Goal: Task Accomplishment & Management: Complete application form

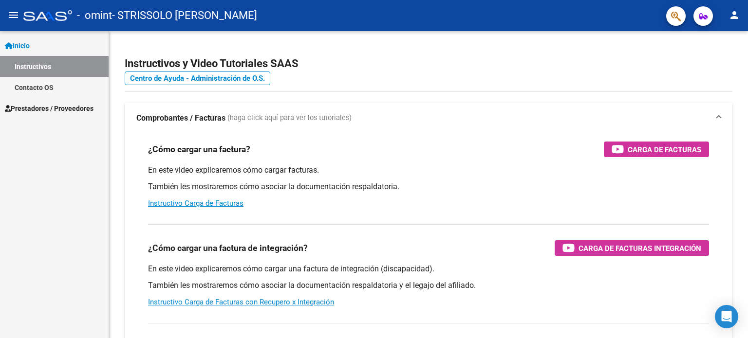
click at [60, 16] on div at bounding box center [47, 15] width 49 height 11
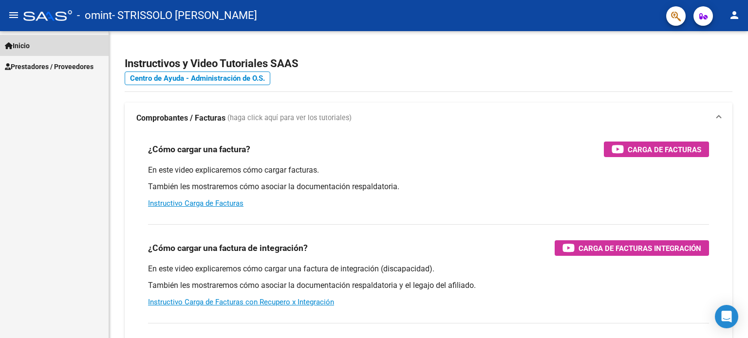
click at [30, 45] on span "Inicio" at bounding box center [17, 45] width 25 height 11
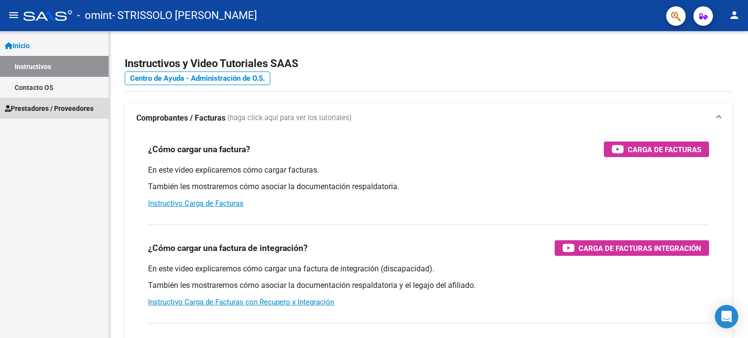
click at [32, 109] on span "Prestadores / Proveedores" at bounding box center [49, 108] width 89 height 11
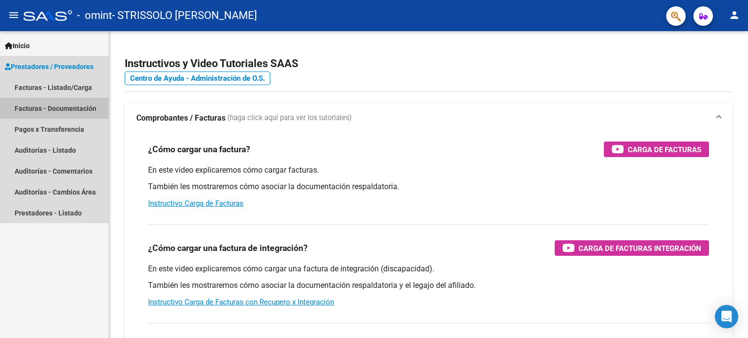
click at [32, 109] on link "Facturas - Documentación" at bounding box center [54, 108] width 109 height 21
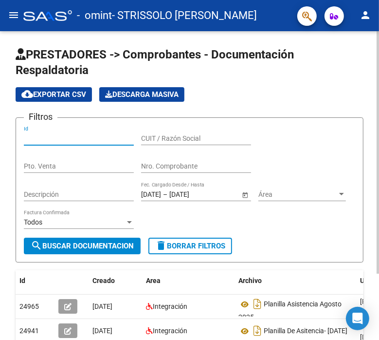
click at [61, 138] on input "Id" at bounding box center [79, 138] width 110 height 8
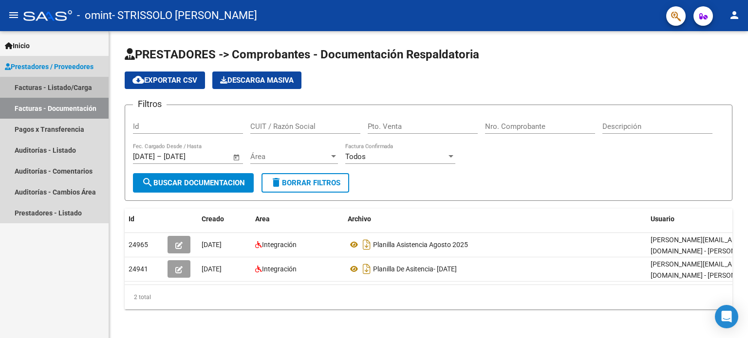
click at [84, 90] on link "Facturas - Listado/Carga" at bounding box center [54, 87] width 109 height 21
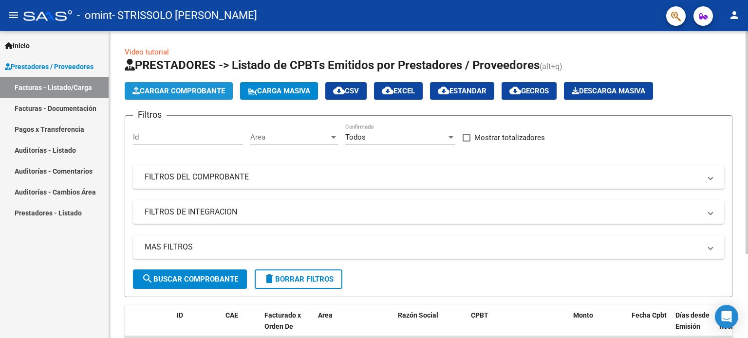
click at [220, 95] on span "Cargar Comprobante" at bounding box center [178, 91] width 93 height 9
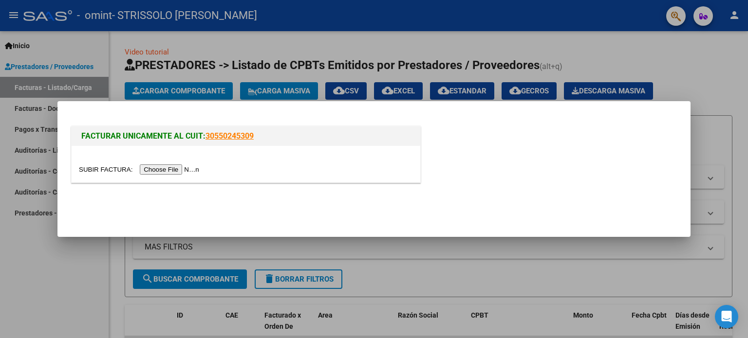
click at [189, 171] on input "file" at bounding box center [140, 170] width 123 height 10
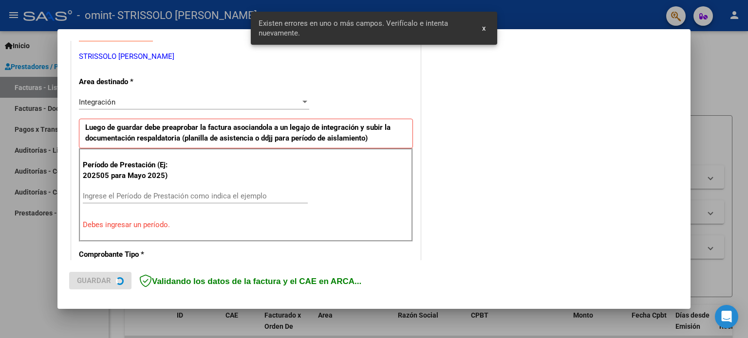
scroll to position [210, 0]
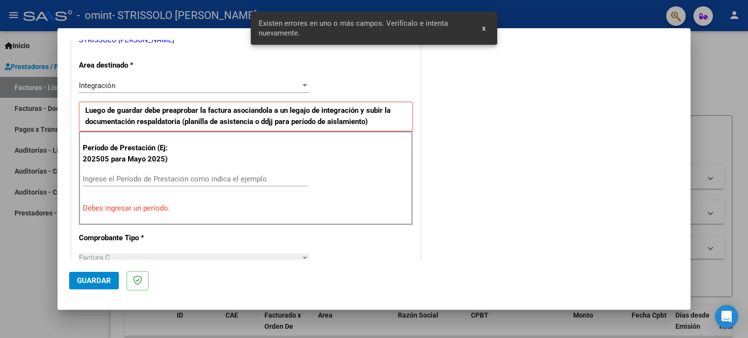
click at [181, 168] on div "Período de Prestación (Ej: 202505 para Mayo 2025) Ingrese el Período de Prestac…" at bounding box center [246, 177] width 334 height 93
click at [177, 182] on input "Ingrese el Período de Prestación como indica el ejemplo" at bounding box center [195, 179] width 225 height 9
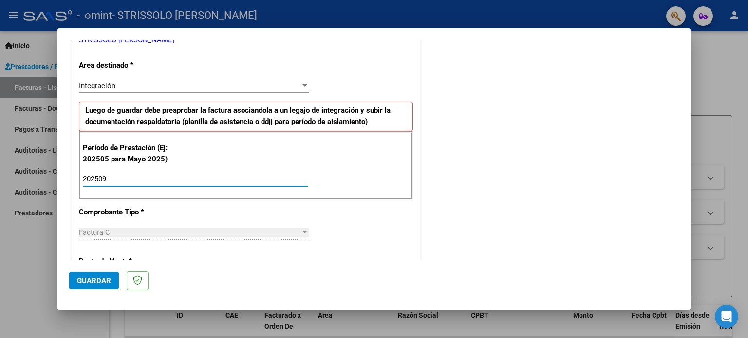
type input "202509"
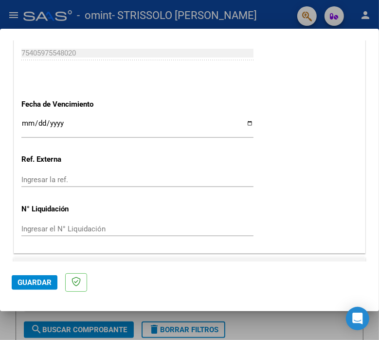
scroll to position [643, 0]
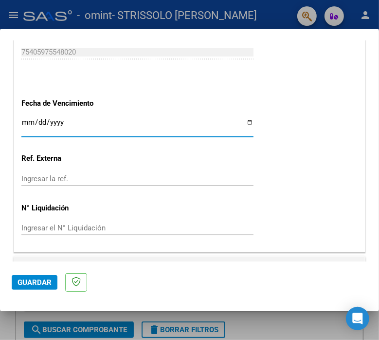
click at [243, 121] on input "Ingresar la fecha" at bounding box center [137, 126] width 232 height 16
click at [225, 171] on div "Ingresar la ref." at bounding box center [137, 178] width 232 height 15
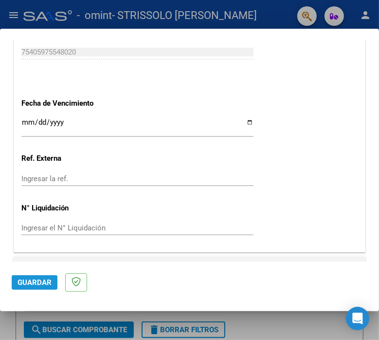
click at [25, 279] on span "Guardar" at bounding box center [35, 282] width 34 height 9
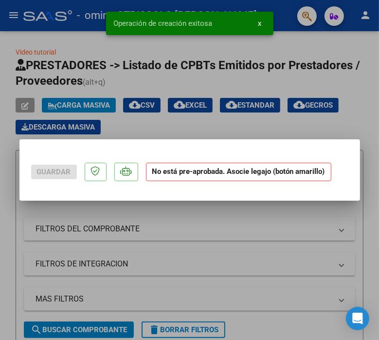
scroll to position [0, 0]
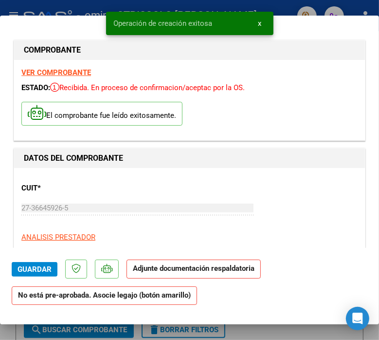
click at [175, 263] on p "Adjunte documentación respaldatoria" at bounding box center [194, 269] width 134 height 19
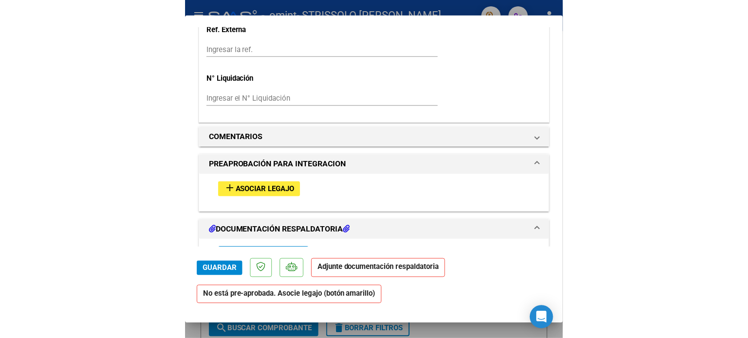
scroll to position [751, 0]
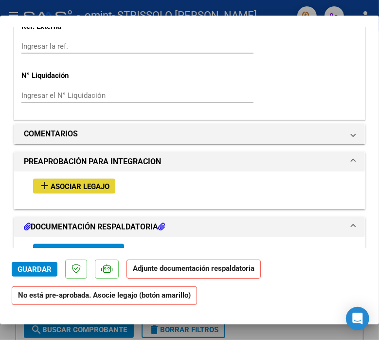
click at [99, 179] on button "add Asociar Legajo" at bounding box center [74, 186] width 82 height 15
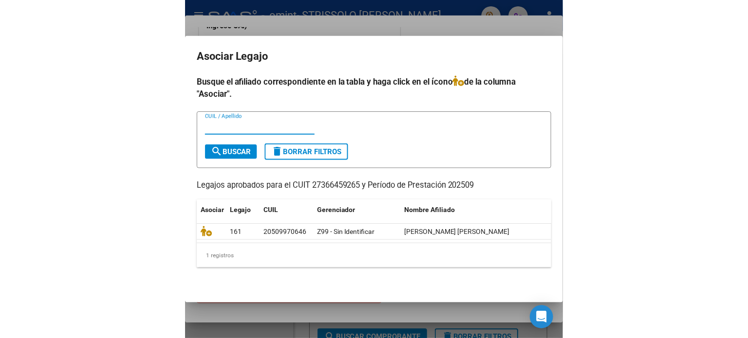
scroll to position [625, 0]
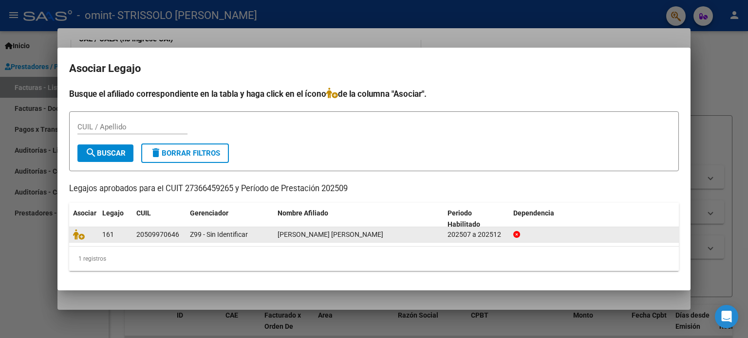
click at [258, 235] on div "Z99 - Sin Identificar" at bounding box center [230, 234] width 80 height 11
click at [79, 236] on icon at bounding box center [79, 234] width 12 height 11
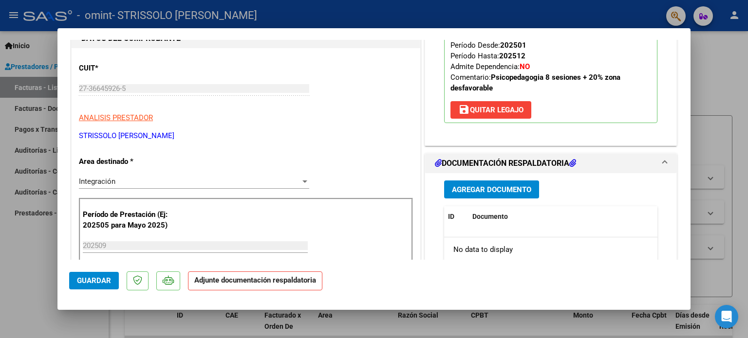
scroll to position [137, 0]
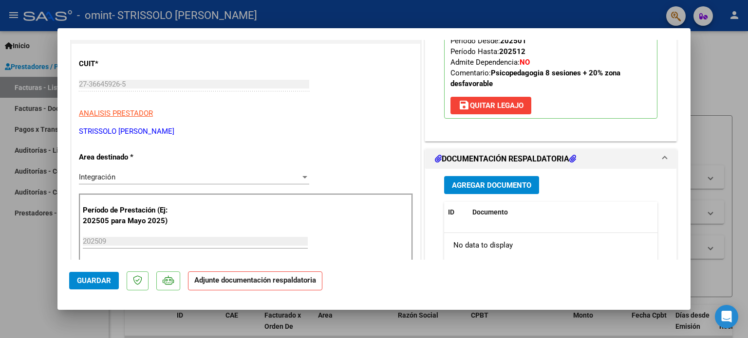
click at [480, 182] on span "Agregar Documento" at bounding box center [491, 185] width 79 height 9
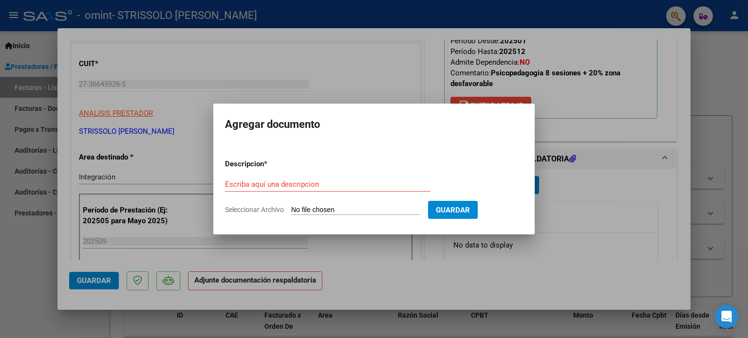
click at [324, 208] on input "Seleccionar Archivo" at bounding box center [355, 210] width 129 height 9
type input "C:\fakepath\Planilla Asistencia - [DATE].pdf"
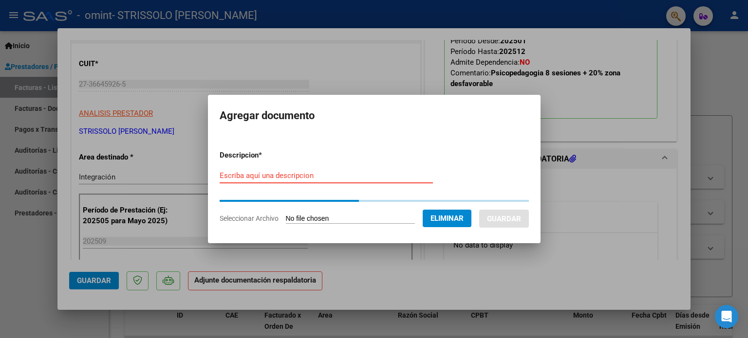
click at [303, 172] on input "Escriba aquí una descripcion" at bounding box center [326, 175] width 213 height 9
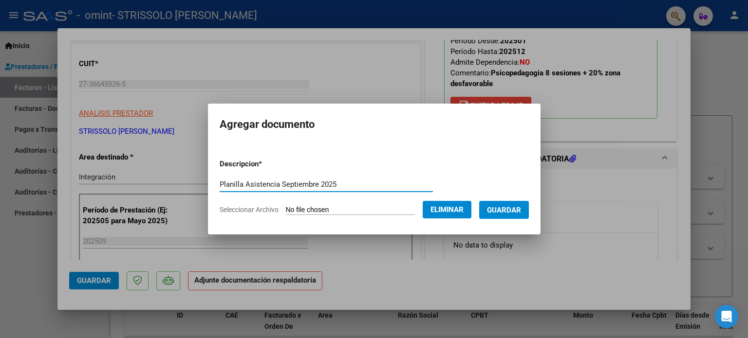
type input "Planilla Asistencia Septiembre 2025"
click at [519, 216] on button "Guardar" at bounding box center [504, 210] width 50 height 18
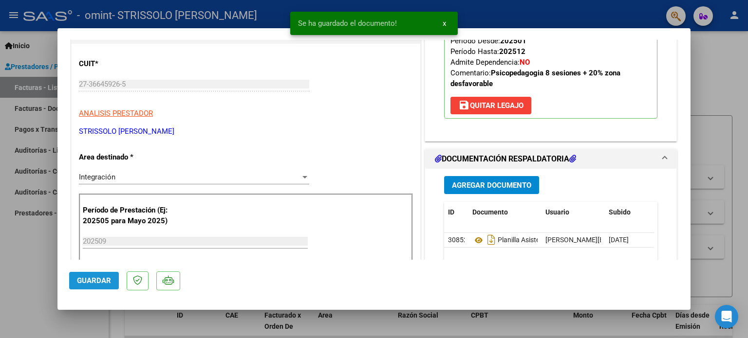
click at [108, 279] on span "Guardar" at bounding box center [94, 281] width 34 height 9
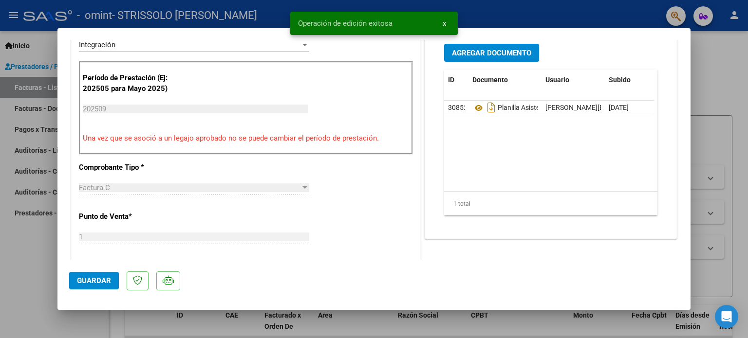
scroll to position [0, 0]
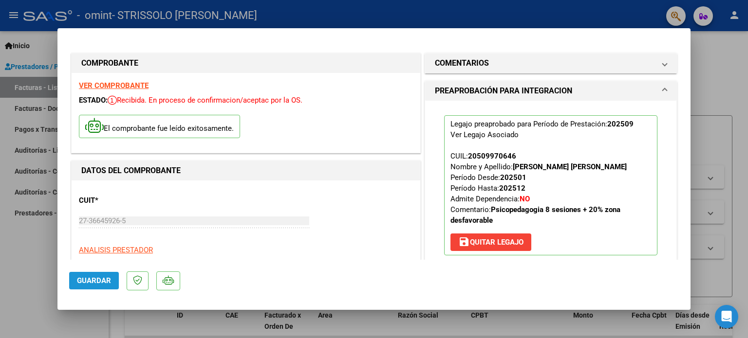
click at [86, 282] on span "Guardar" at bounding box center [94, 281] width 34 height 9
